Goal: Task Accomplishment & Management: Complete application form

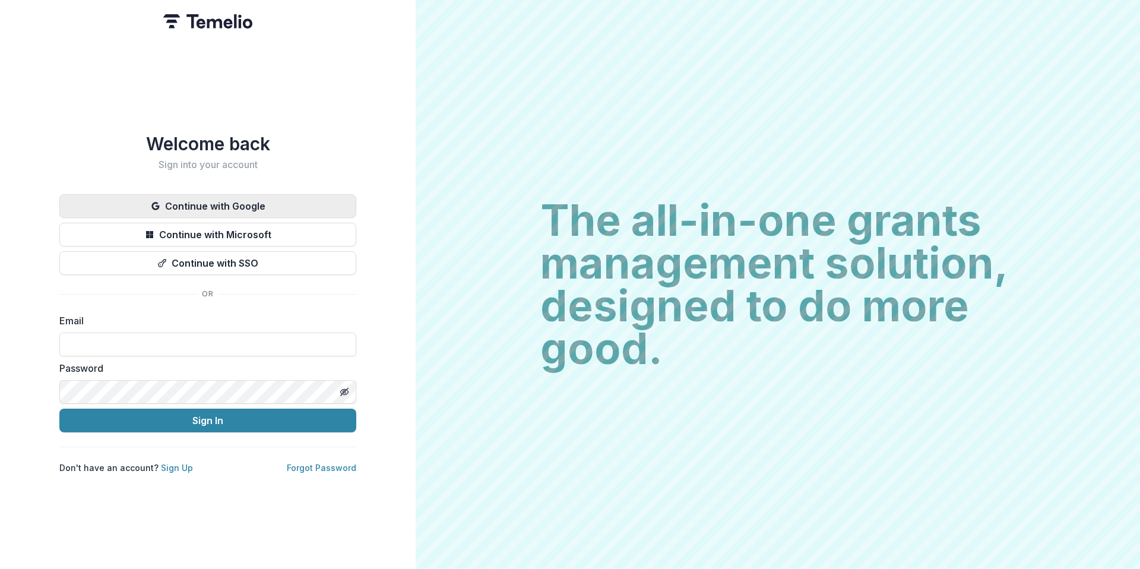
click at [180, 208] on button "Continue with Google" at bounding box center [207, 206] width 297 height 24
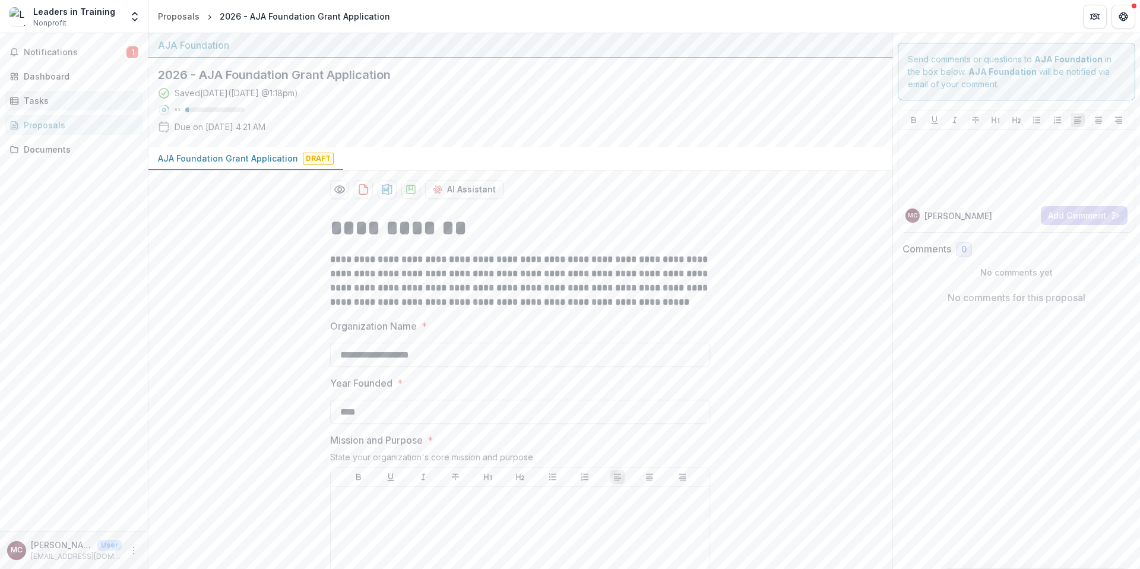
click at [53, 107] on link "Tasks" at bounding box center [74, 101] width 138 height 20
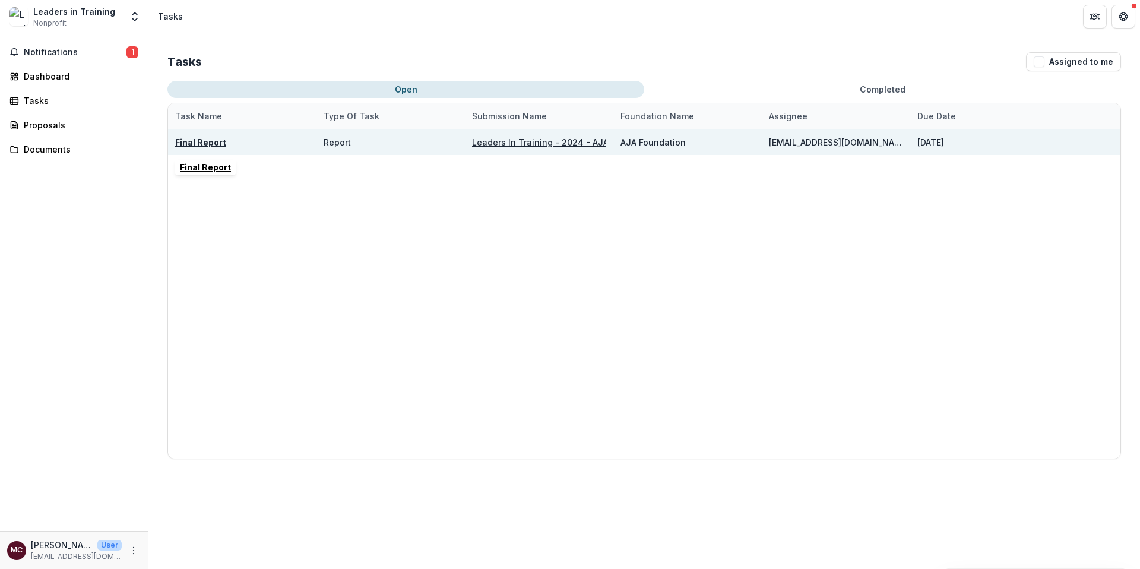
click at [201, 141] on u "Final Report" at bounding box center [200, 142] width 51 height 10
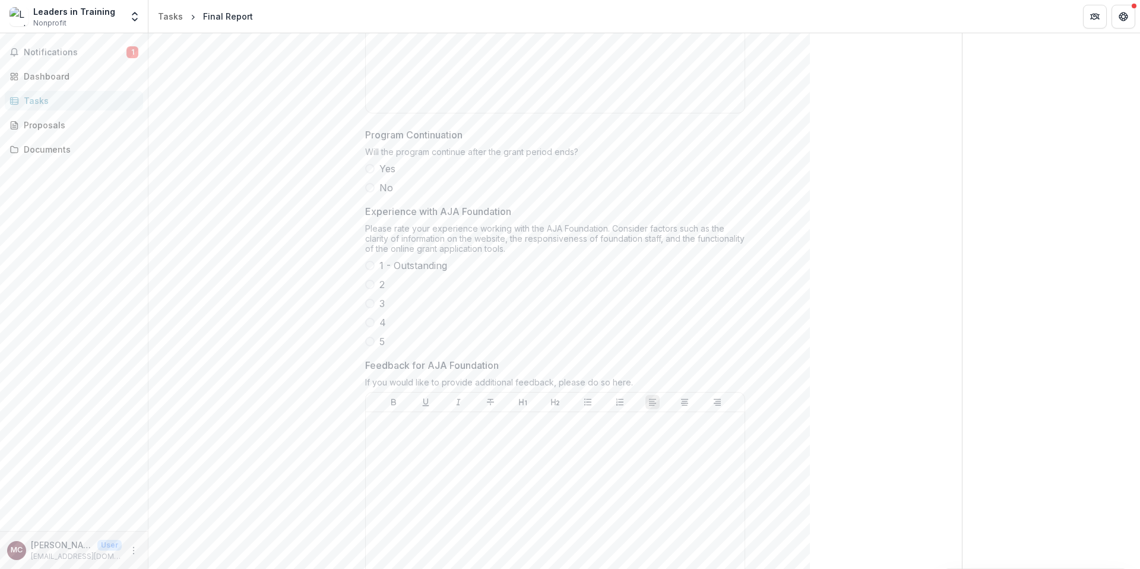
scroll to position [1069, 0]
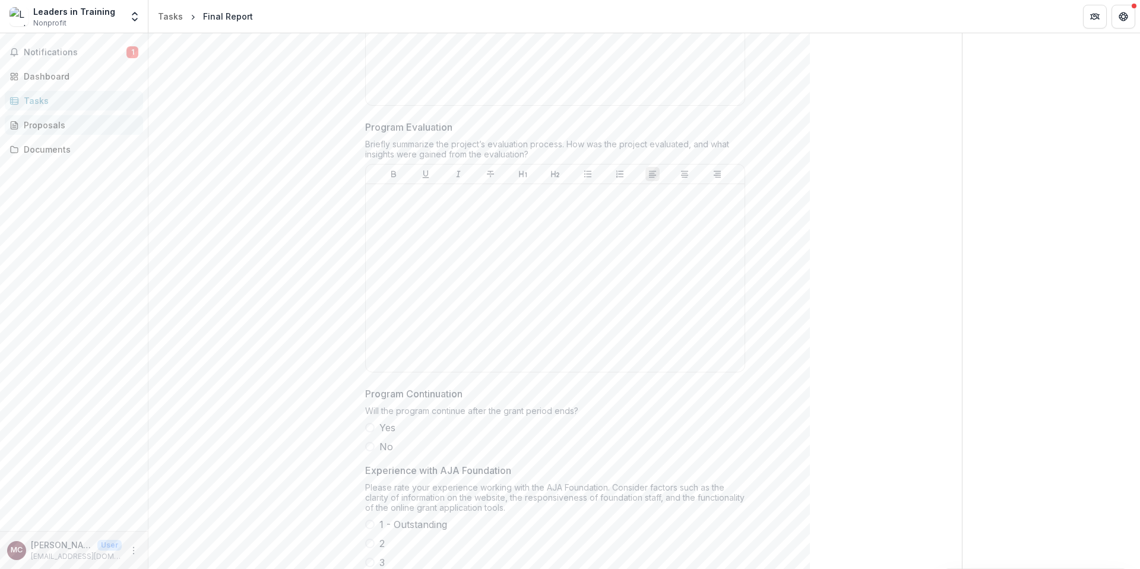
click at [55, 132] on link "Proposals" at bounding box center [74, 125] width 138 height 20
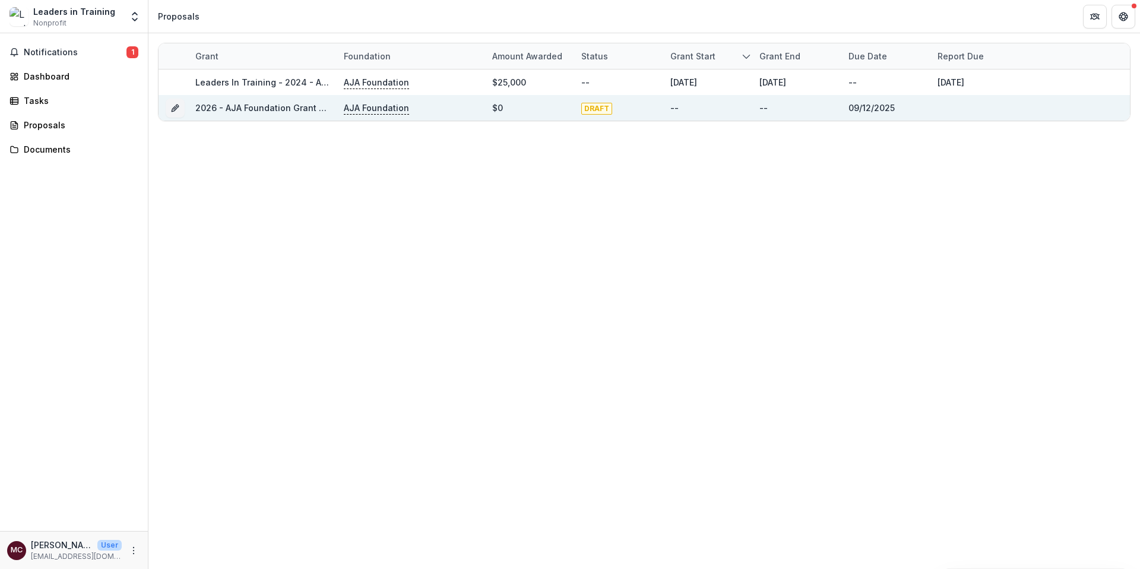
click at [274, 109] on link "2026 - AJA Foundation Grant Application" at bounding box center [280, 108] width 170 height 10
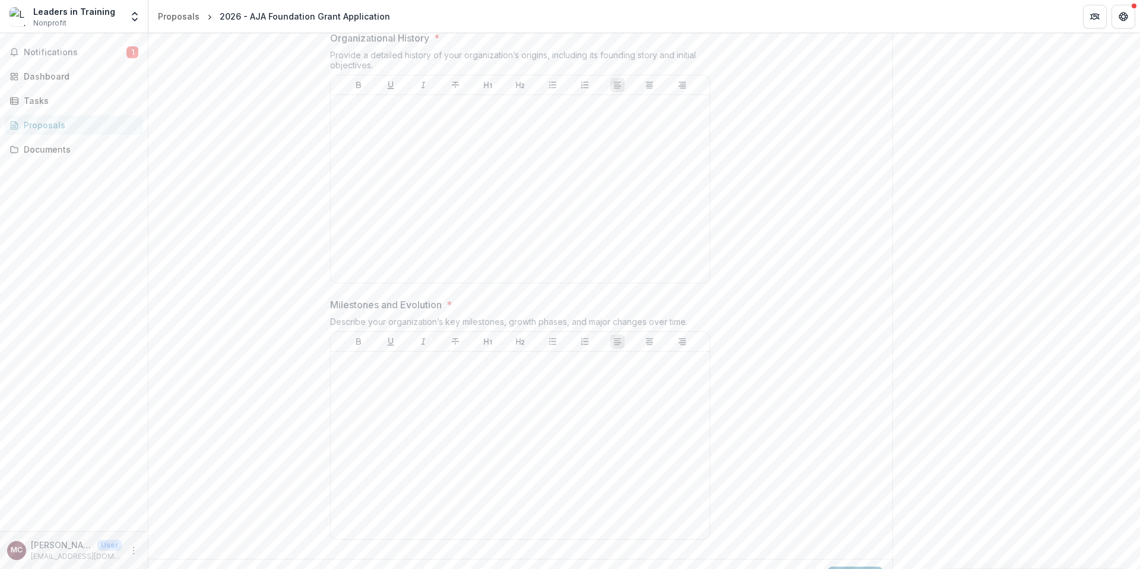
scroll to position [687, 0]
click at [822, 546] on div "Back Page 1 / 7 Next" at bounding box center [520, 549] width 744 height 39
click at [834, 548] on button "Next" at bounding box center [855, 550] width 55 height 24
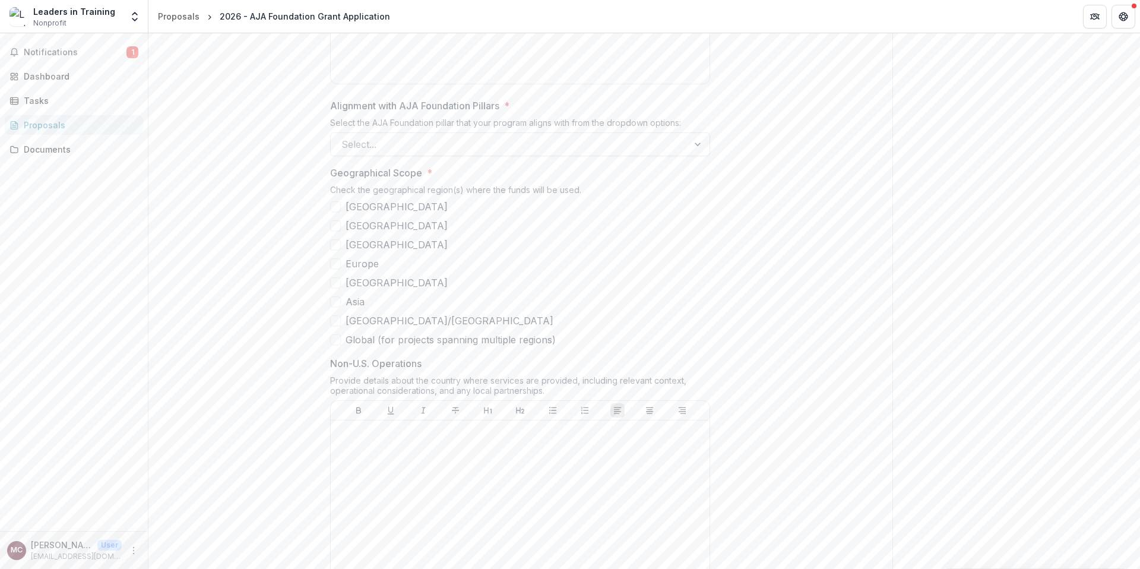
scroll to position [784, 0]
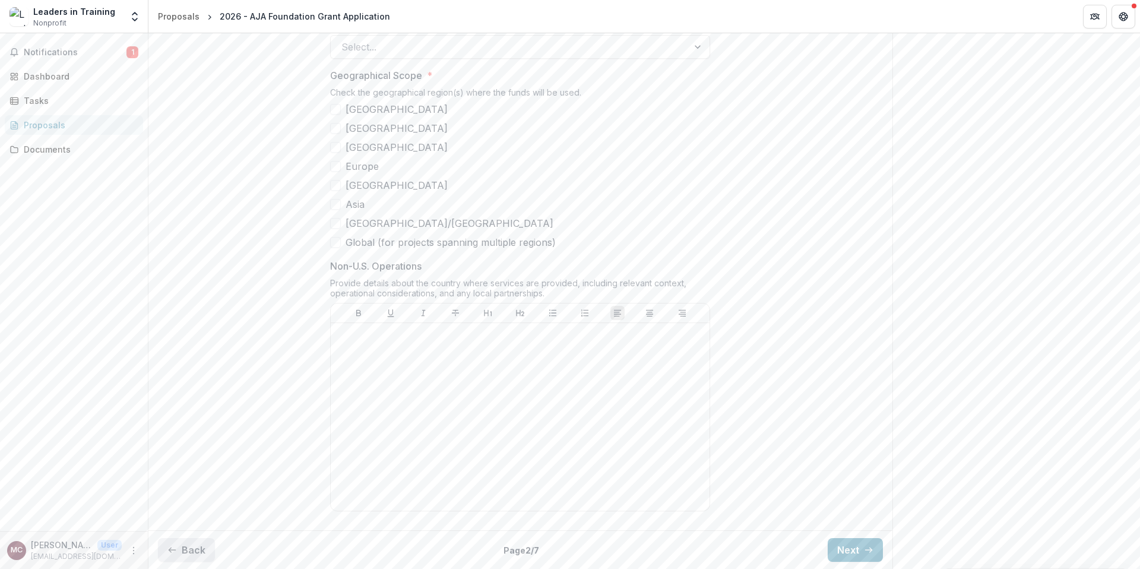
click at [204, 543] on button "Back" at bounding box center [186, 550] width 57 height 24
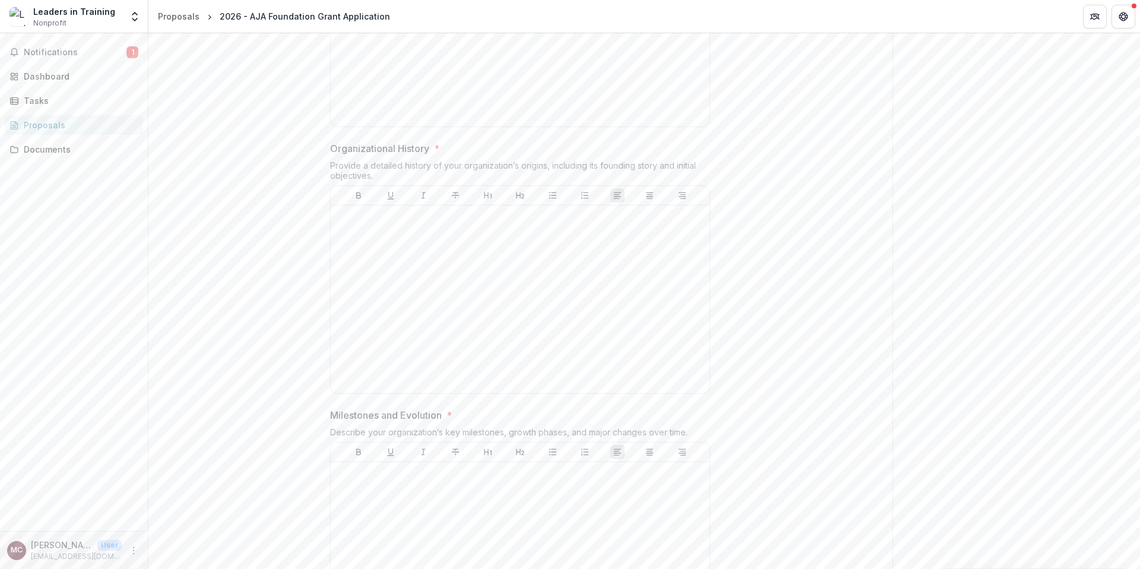
scroll to position [687, 0]
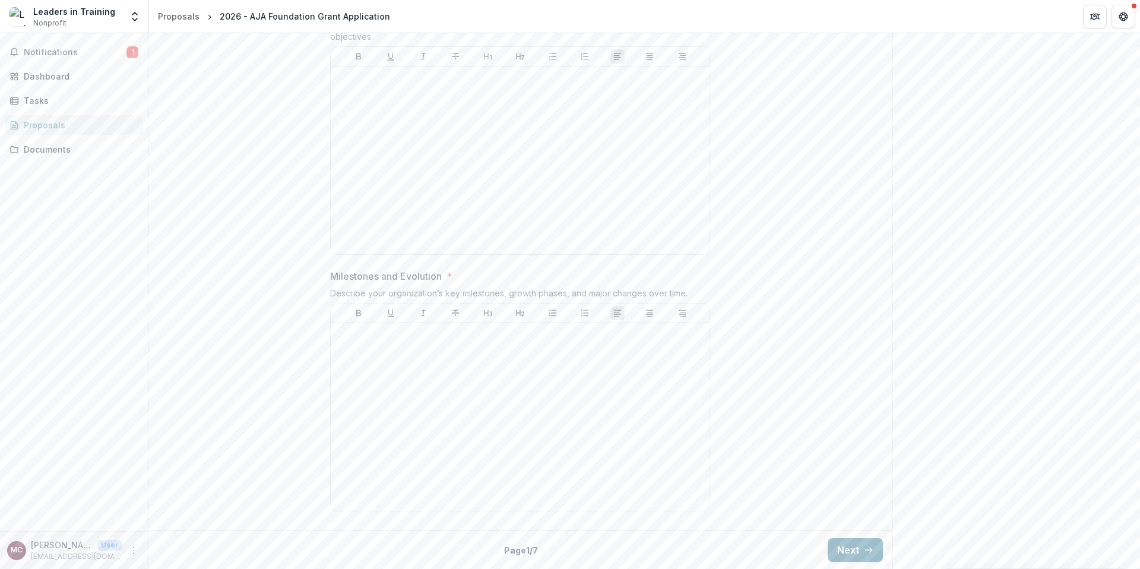
click at [828, 544] on button "Next" at bounding box center [855, 550] width 55 height 24
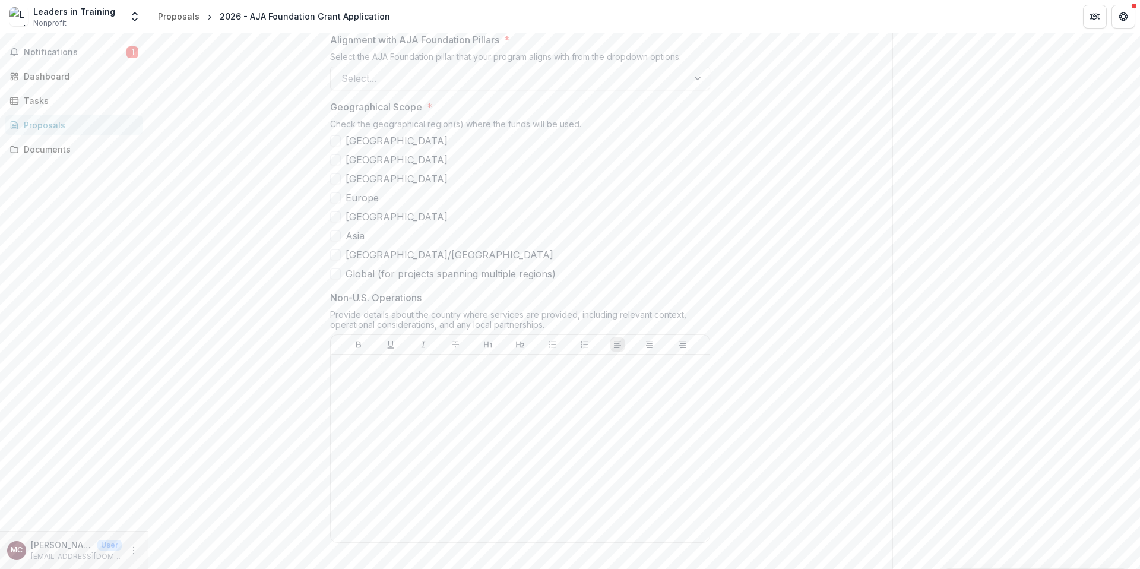
scroll to position [784, 0]
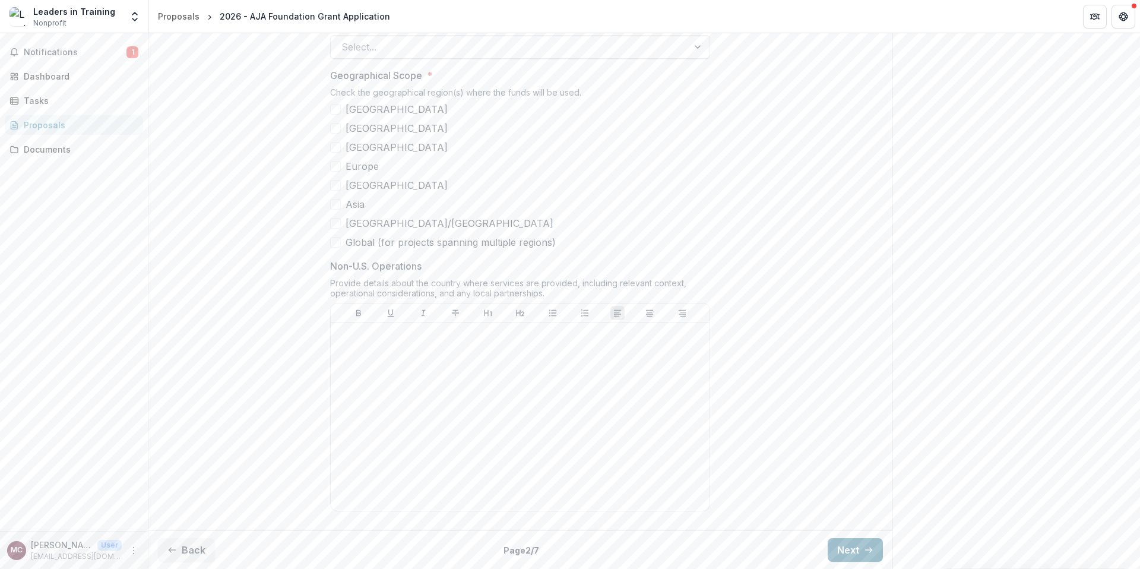
click at [853, 542] on button "Next" at bounding box center [855, 550] width 55 height 24
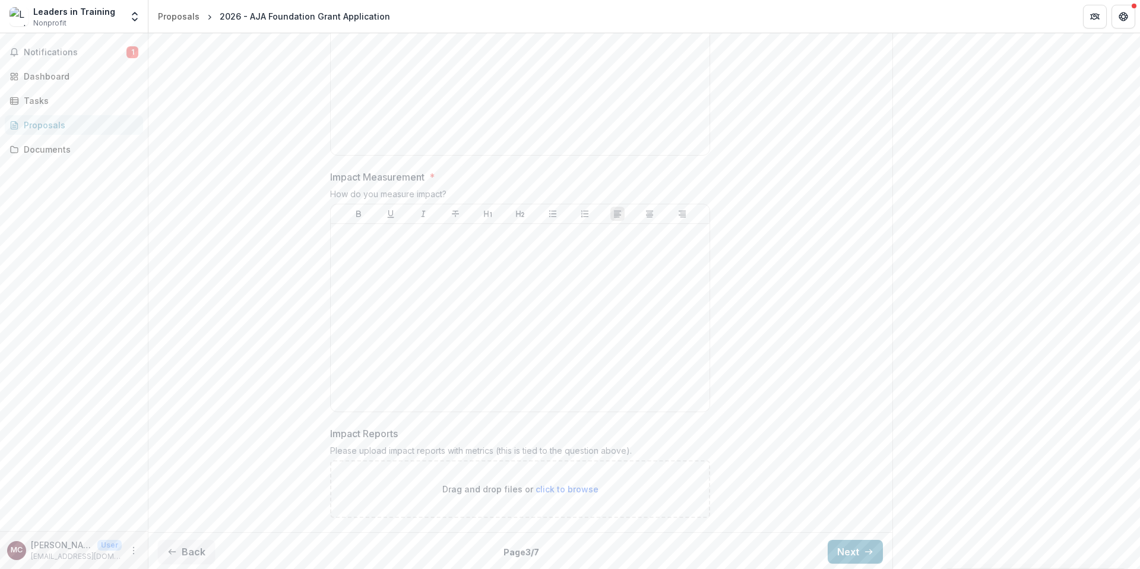
scroll to position [854, 0]
click at [188, 562] on div "Back Page 3 / 7 Next" at bounding box center [520, 549] width 744 height 39
click at [191, 556] on button "Back" at bounding box center [186, 550] width 57 height 24
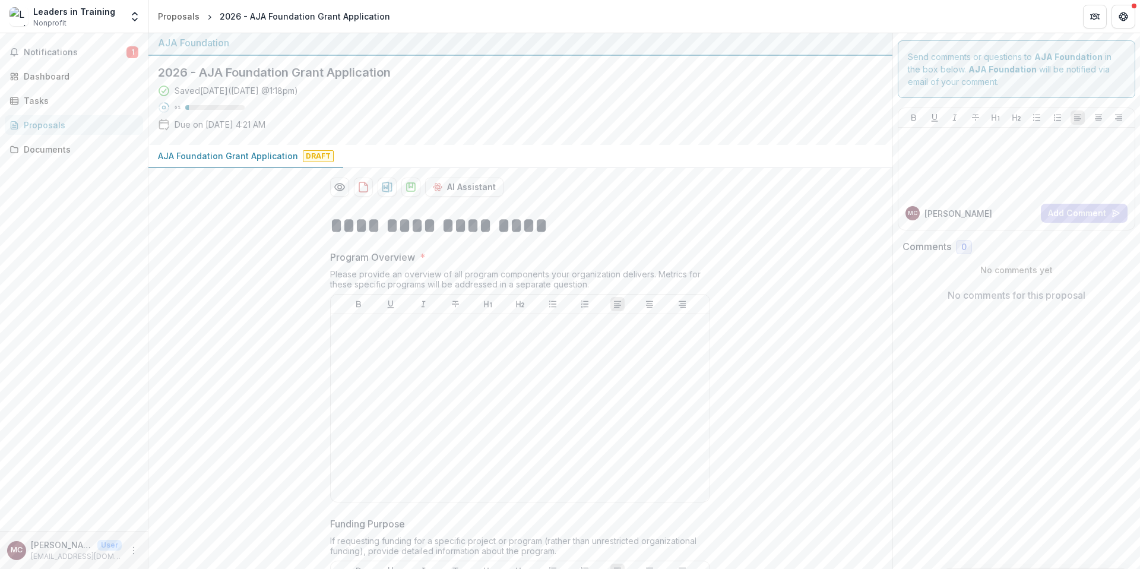
scroll to position [0, 0]
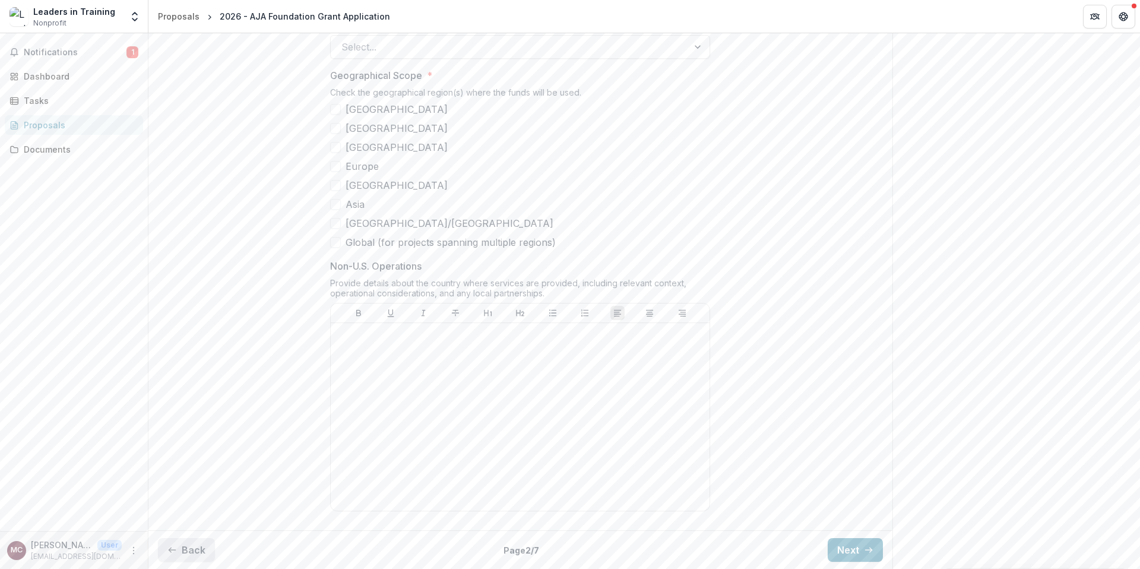
click at [204, 546] on button "Back" at bounding box center [186, 550] width 57 height 24
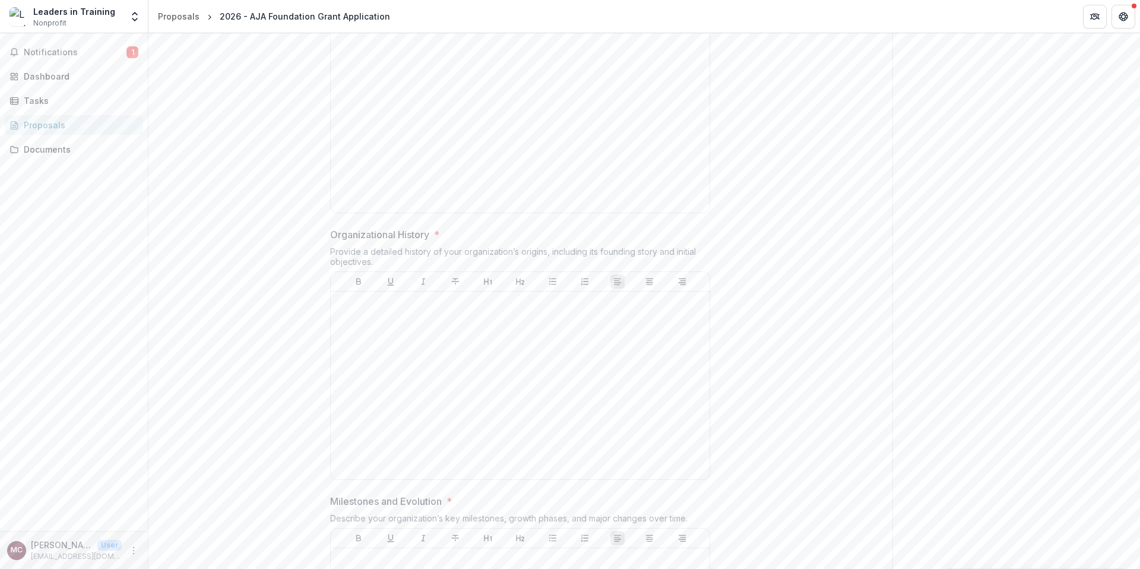
scroll to position [687, 0]
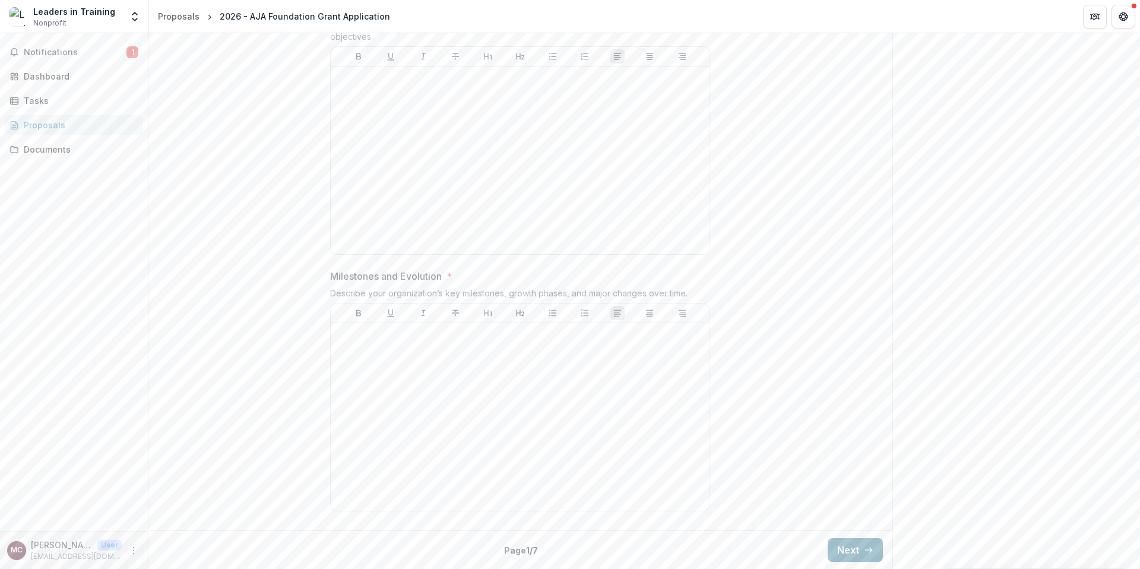
click at [843, 554] on button "Next" at bounding box center [855, 550] width 55 height 24
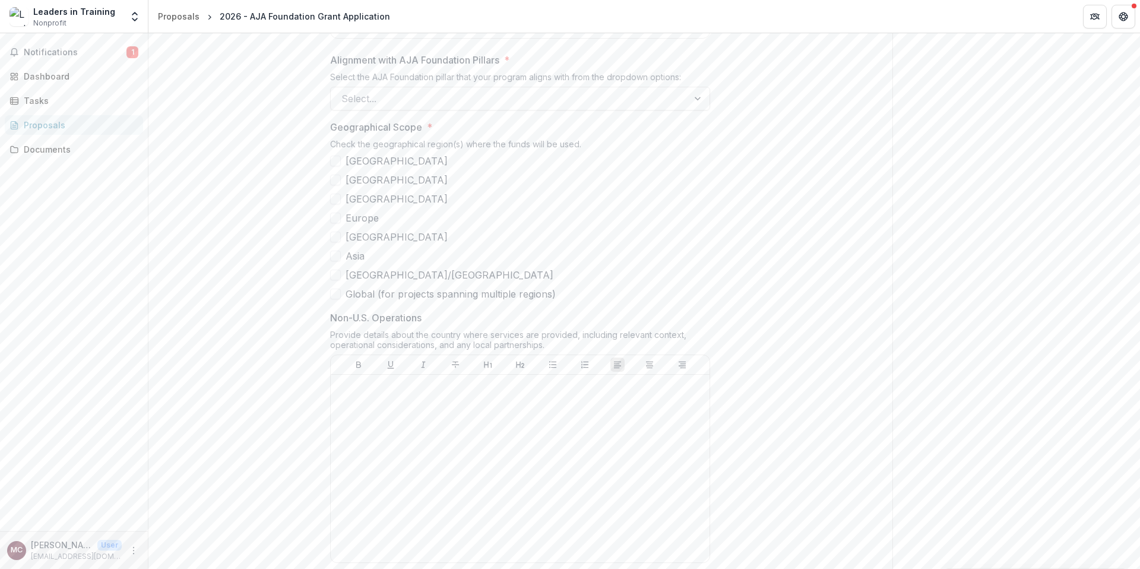
scroll to position [784, 0]
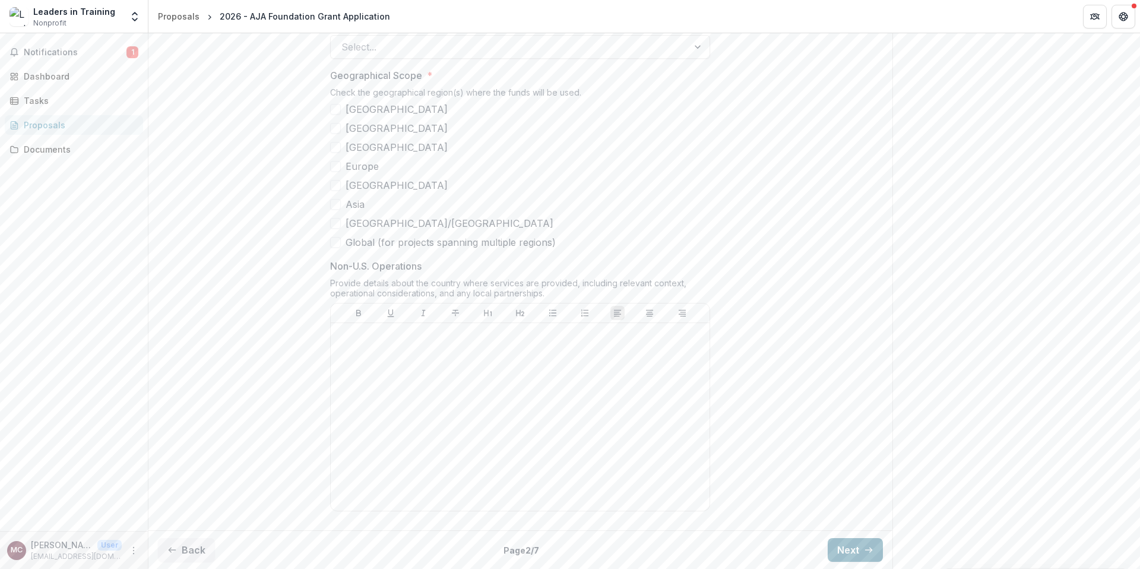
click at [878, 552] on button "Next" at bounding box center [855, 550] width 55 height 24
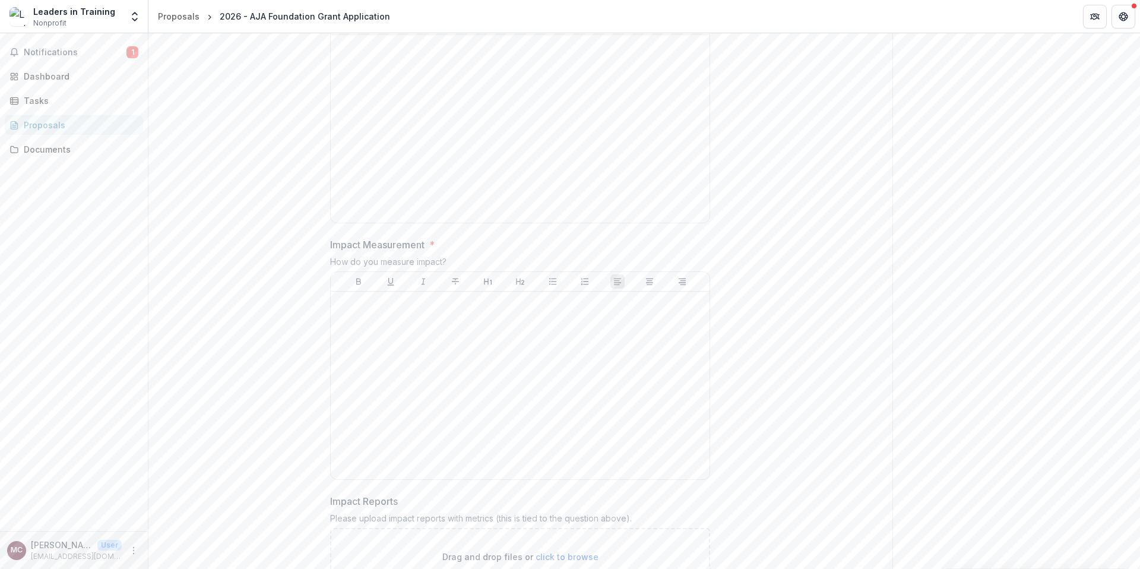
scroll to position [854, 0]
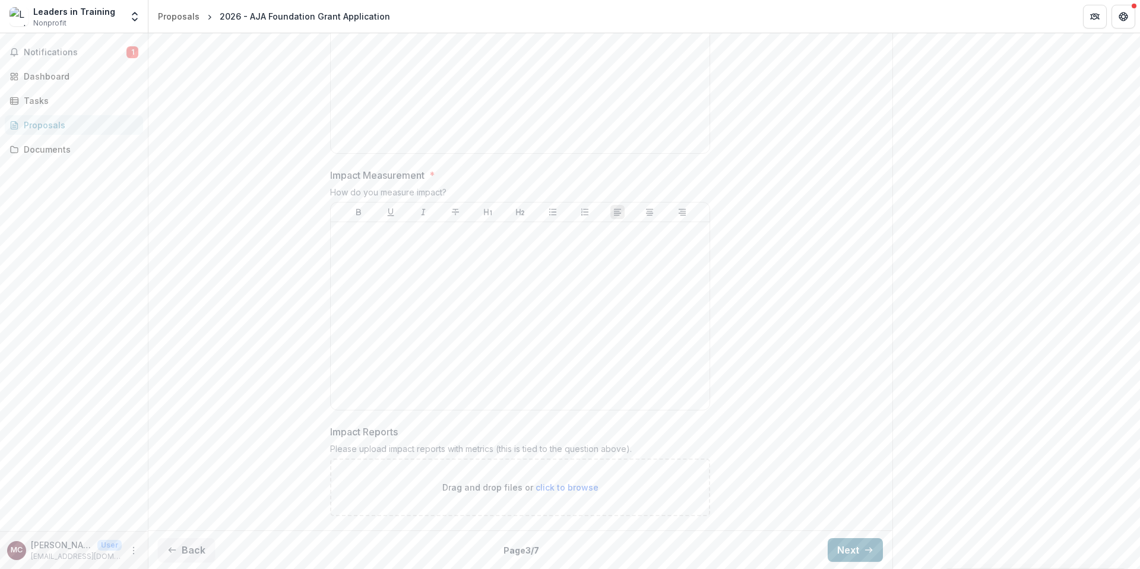
click at [875, 552] on button "Next" at bounding box center [855, 550] width 55 height 24
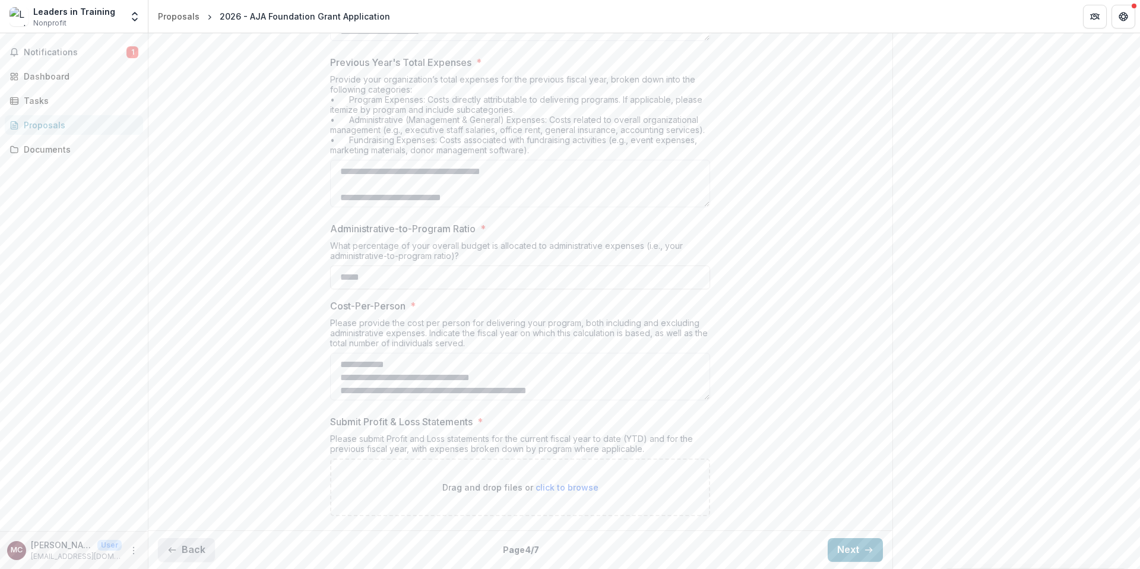
click at [186, 548] on button "Back" at bounding box center [186, 550] width 57 height 24
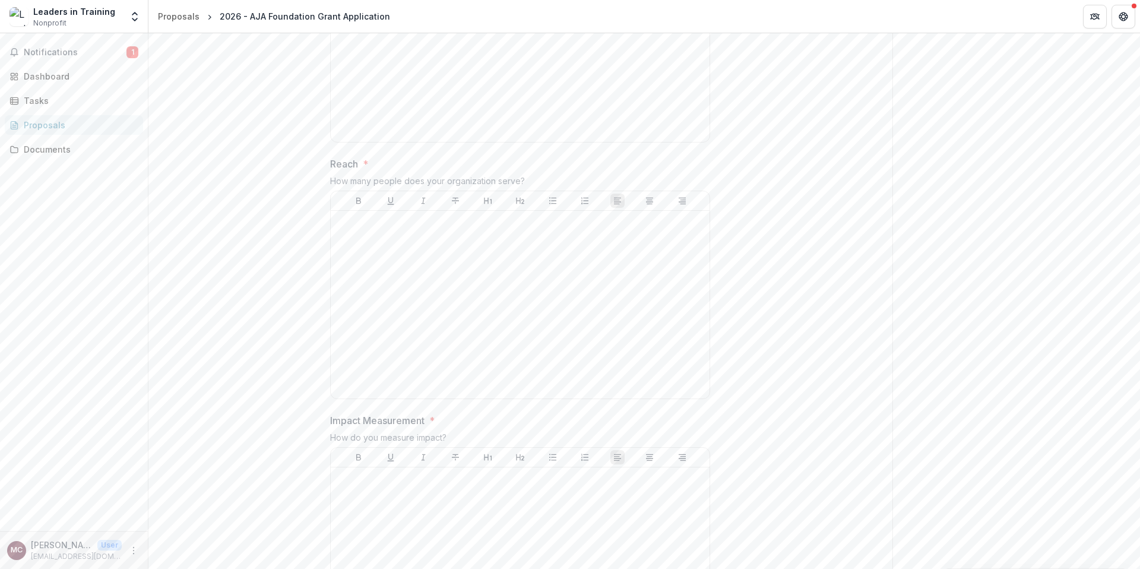
scroll to position [854, 0]
click at [853, 538] on button "Next" at bounding box center [855, 550] width 55 height 24
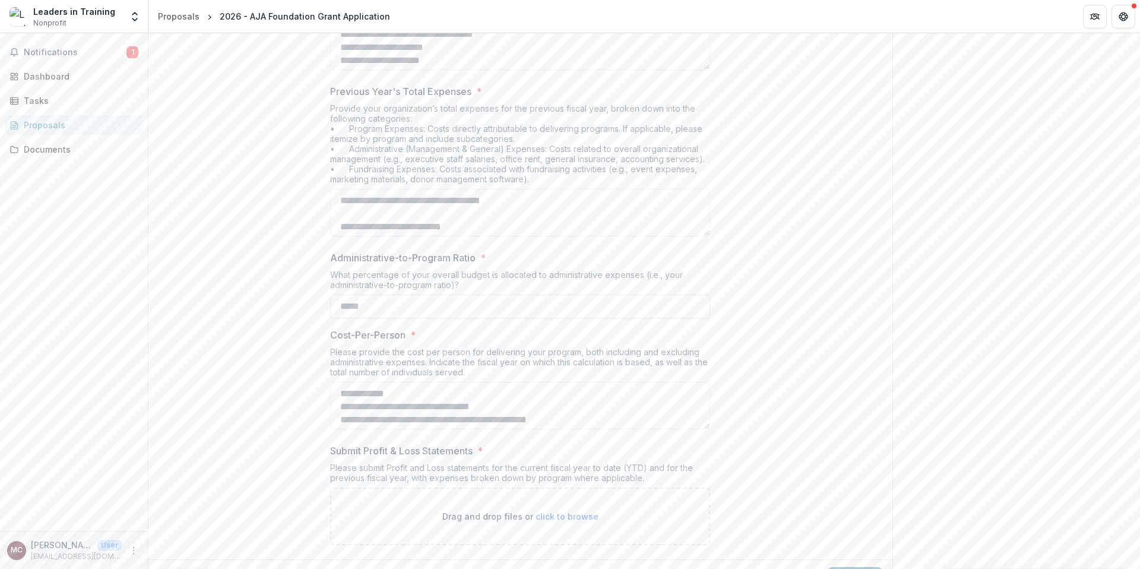
scroll to position [335, 0]
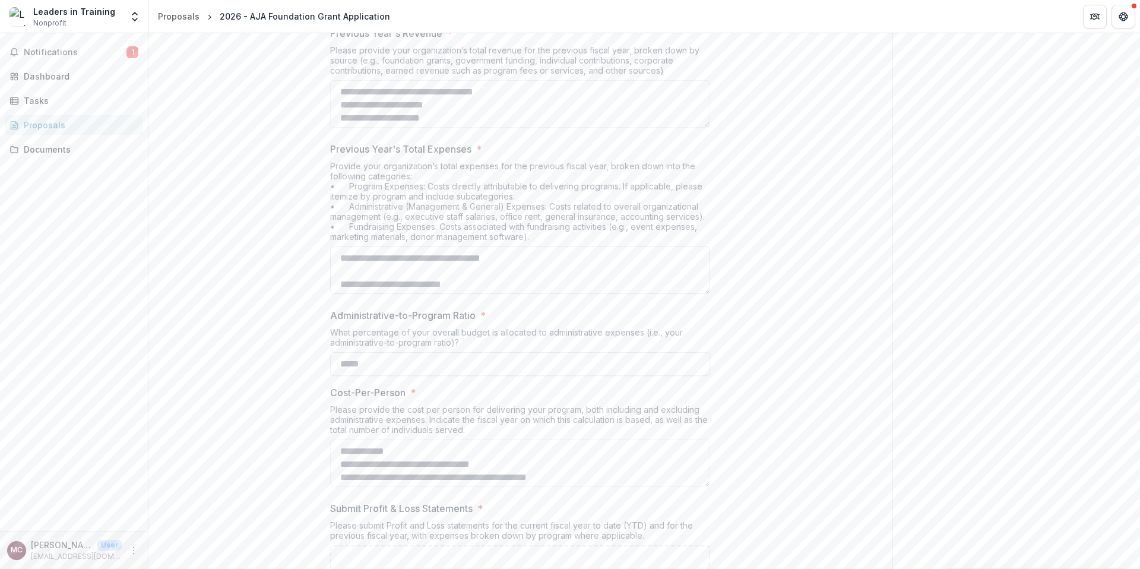
click at [392, 255] on textarea "Previous Year's Total Expenses *" at bounding box center [520, 269] width 380 height 47
click at [401, 264] on textarea "Previous Year's Total Expenses *" at bounding box center [520, 269] width 380 height 47
click at [434, 256] on textarea "Previous Year's Total Expenses *" at bounding box center [520, 269] width 380 height 47
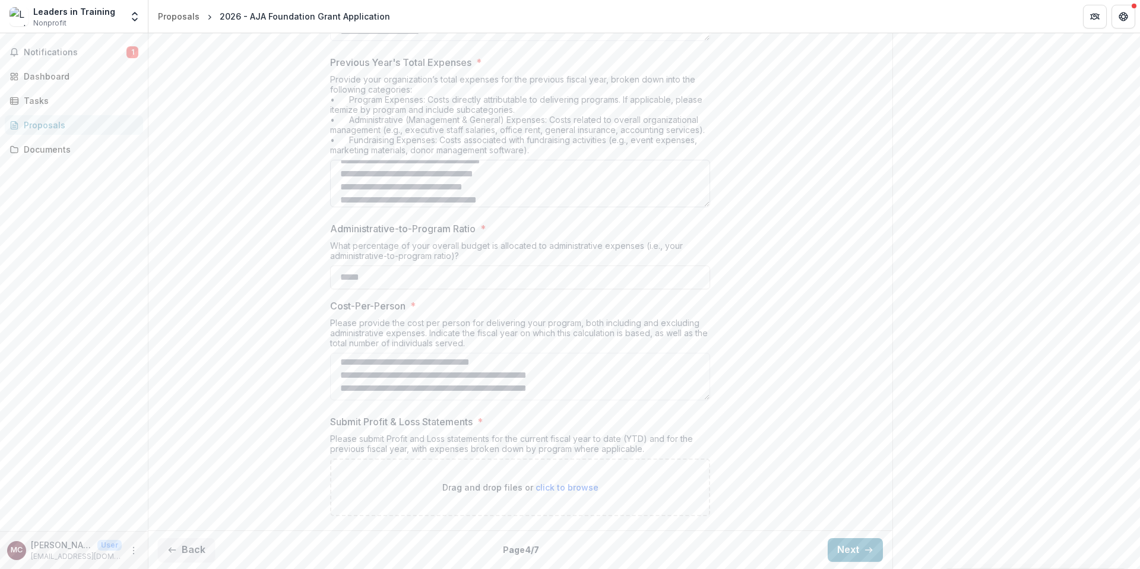
scroll to position [220, 0]
drag, startPoint x: 500, startPoint y: 197, endPoint x: 410, endPoint y: 172, distance: 94.0
click at [410, 172] on textarea "Previous Year's Total Expenses *" at bounding box center [520, 183] width 380 height 47
click at [841, 544] on div "Back Page 4 / 7 Next" at bounding box center [520, 549] width 744 height 39
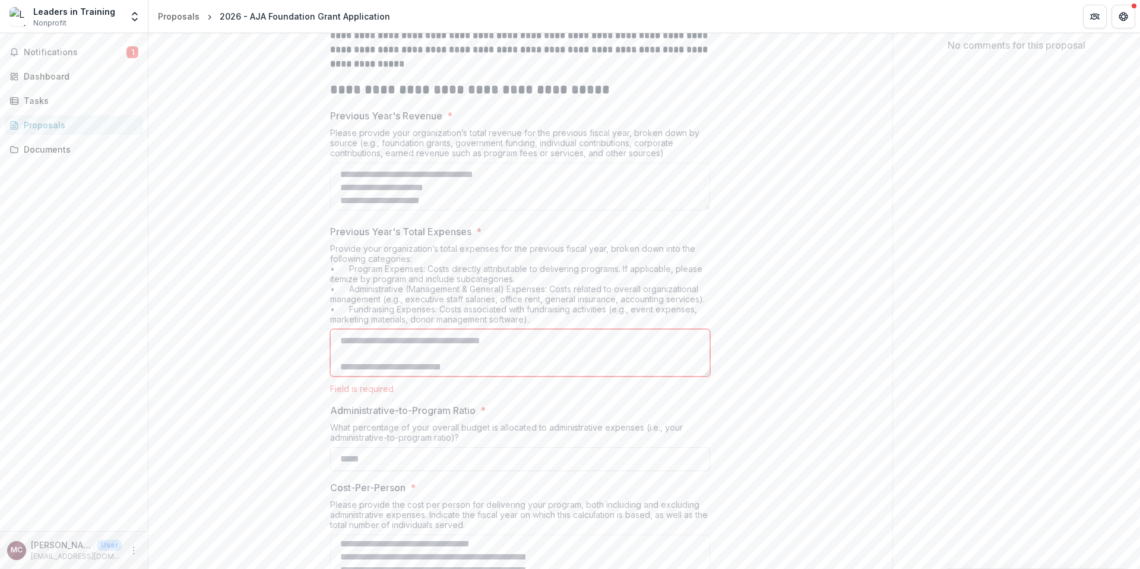
scroll to position [338, 0]
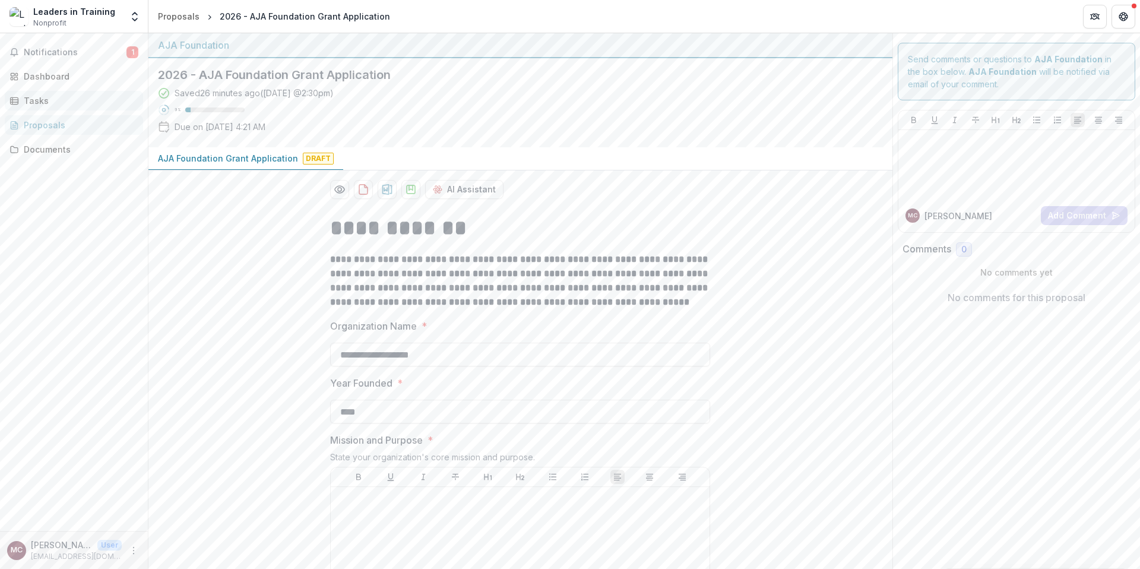
click at [47, 96] on div "Tasks" at bounding box center [79, 100] width 110 height 12
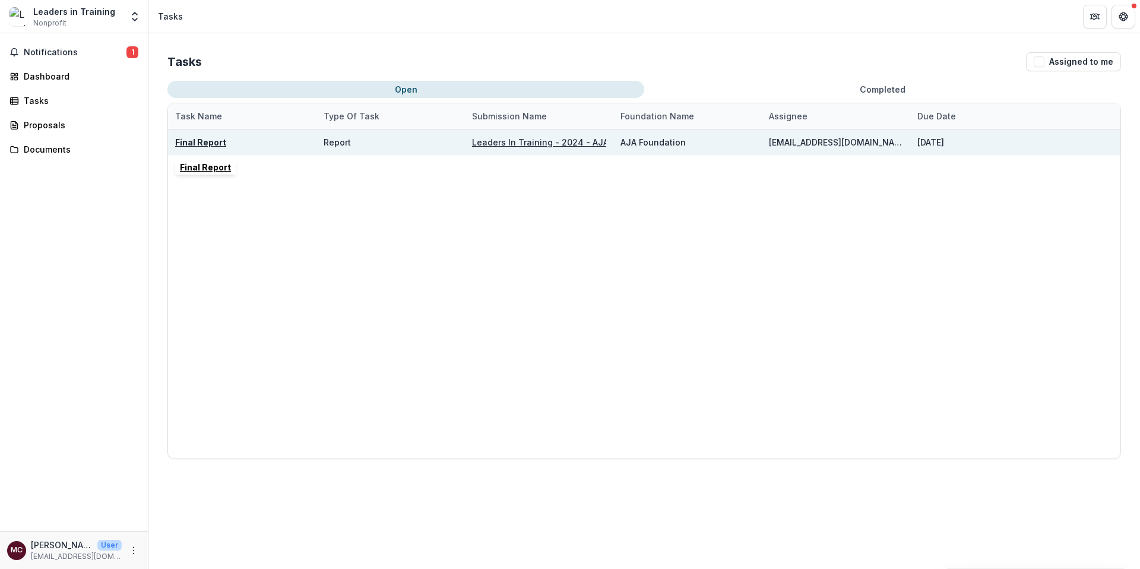
click at [191, 148] on div "Final Report" at bounding box center [200, 142] width 51 height 12
click at [205, 144] on u "Final Report" at bounding box center [200, 142] width 51 height 10
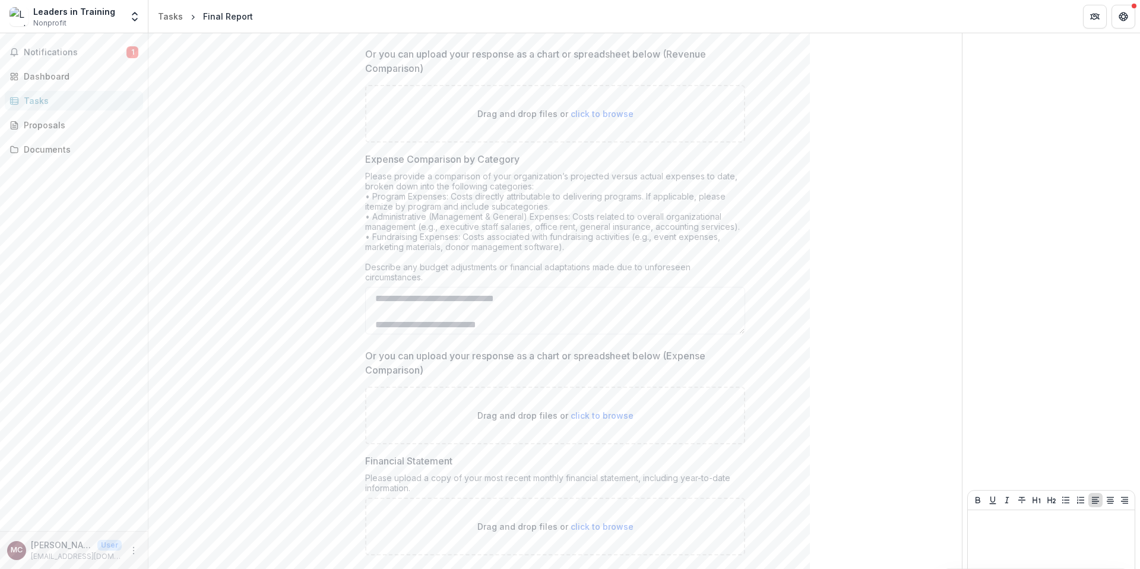
scroll to position [2229, 0]
